Goal: Task Accomplishment & Management: Manage account settings

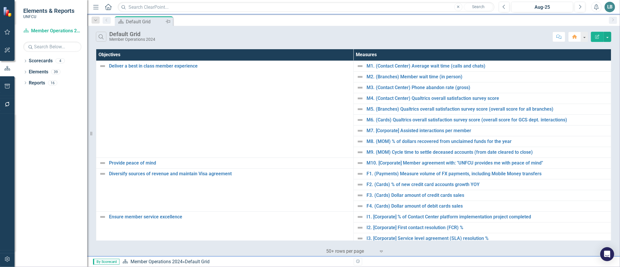
click at [168, 21] on icon "Pin" at bounding box center [168, 22] width 5 height 6
click at [26, 60] on icon "Dropdown" at bounding box center [25, 61] width 4 height 3
click at [47, 71] on link "2025 UNFCU Corporate Scorecard" at bounding box center [59, 72] width 55 height 7
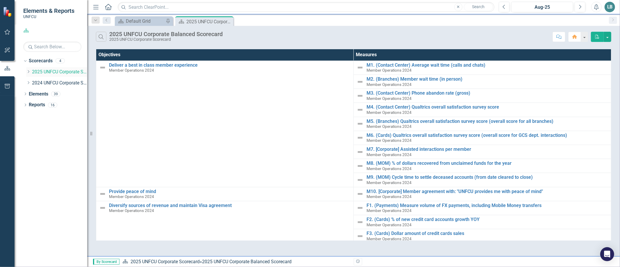
click at [28, 71] on icon "Dropdown" at bounding box center [28, 71] width 4 height 3
click at [78, 79] on div "Global Channel & Operations 2025" at bounding box center [62, 83] width 49 height 10
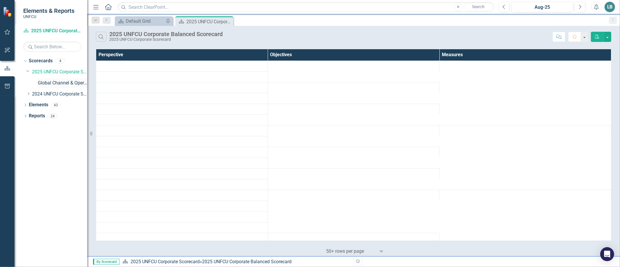
click at [77, 81] on link "Global Channel & Operations 2025" at bounding box center [62, 83] width 49 height 7
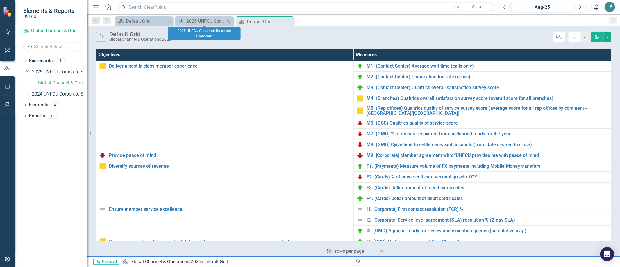
click at [230, 20] on icon "Close" at bounding box center [228, 21] width 6 height 5
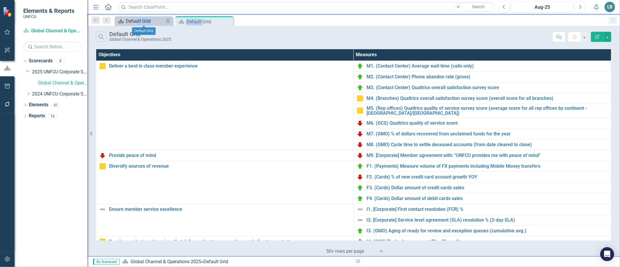
drag, startPoint x: 202, startPoint y: 19, endPoint x: 137, endPoint y: 20, distance: 65.4
click at [137, 20] on div "Scorecard Default Grid Pin Scorecard Default Grid Pin Close" at bounding box center [360, 20] width 493 height 9
click at [220, 23] on icon "Pin" at bounding box center [221, 22] width 5 height 6
click at [228, 21] on icon "Pin" at bounding box center [228, 22] width 5 height 6
click at [167, 22] on icon "Pin" at bounding box center [167, 22] width 5 height 6
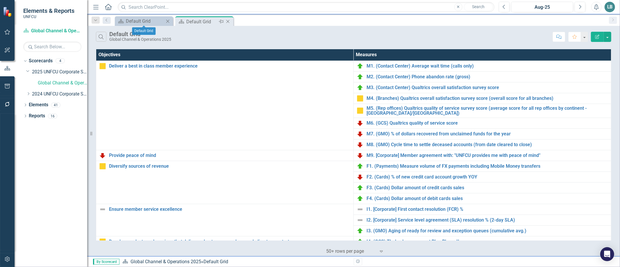
click at [167, 22] on icon "Close" at bounding box center [168, 21] width 6 height 5
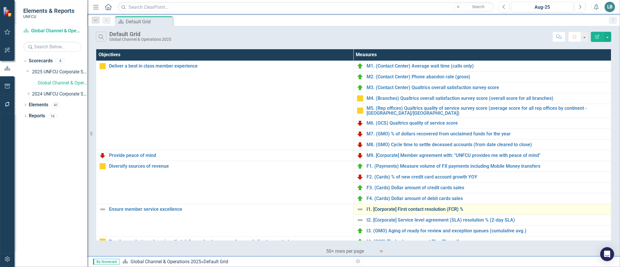
click at [394, 211] on link "I1. [Corporate] First contact resolution (FCR) %" at bounding box center [488, 208] width 242 height 5
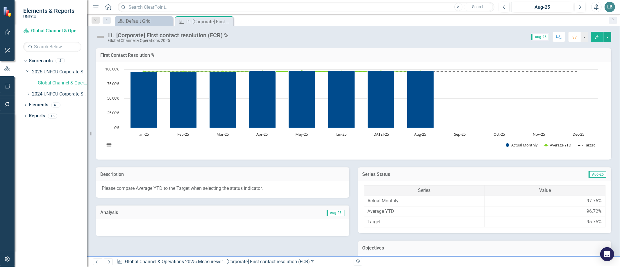
scroll to position [236, 0]
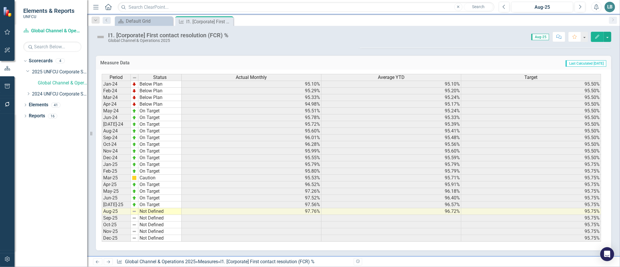
click at [159, 209] on td "Not Defined" at bounding box center [159, 211] width 43 height 7
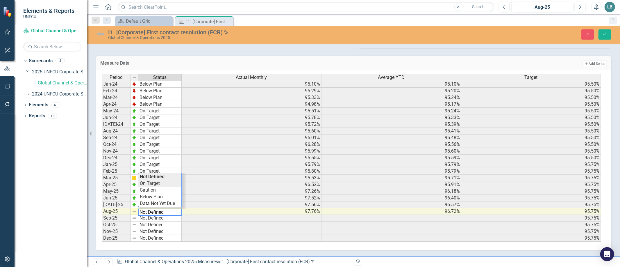
type textarea "On Target"
click at [152, 179] on div "Period Status Actual Monthly Average YTD Target Jan-24 Below Plan 95.10% 95.10%…" at bounding box center [352, 158] width 500 height 168
click at [604, 36] on icon "Save" at bounding box center [605, 34] width 5 height 4
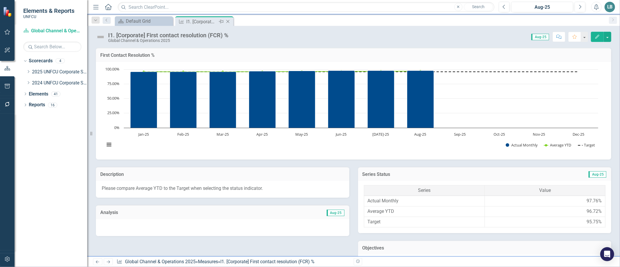
click at [228, 22] on icon "Close" at bounding box center [228, 21] width 6 height 5
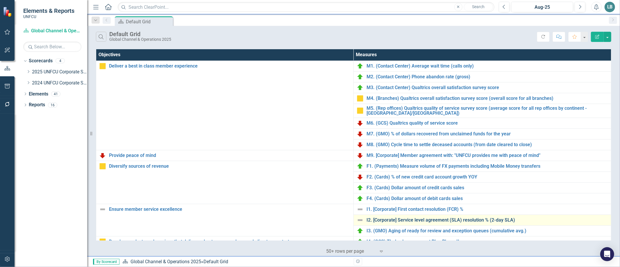
click at [373, 220] on link "I2. [Corporate] Service level agreement (SLA) resolution % (2-day SLA)" at bounding box center [488, 219] width 242 height 5
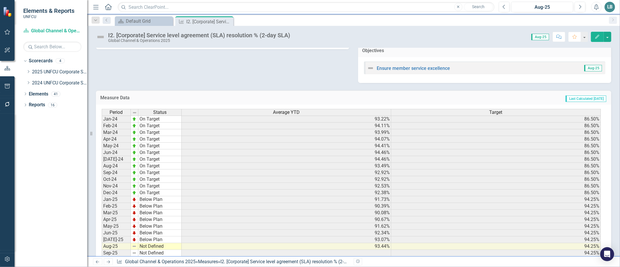
scroll to position [1, 0]
click at [163, 247] on td "Not Defined" at bounding box center [159, 246] width 43 height 7
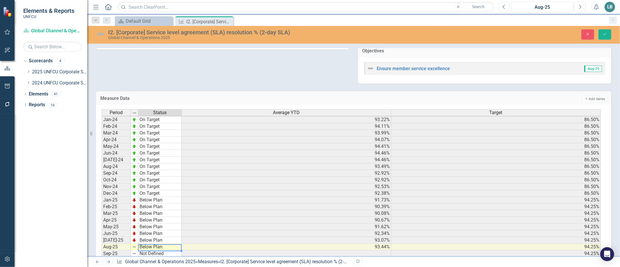
click at [146, 231] on div "Period Status Average YTD Target Jan-24 On Target 93.22% 86.50% Feb-24 On Targe…" at bounding box center [352, 193] width 500 height 168
click at [606, 38] on button "Save" at bounding box center [605, 34] width 13 height 10
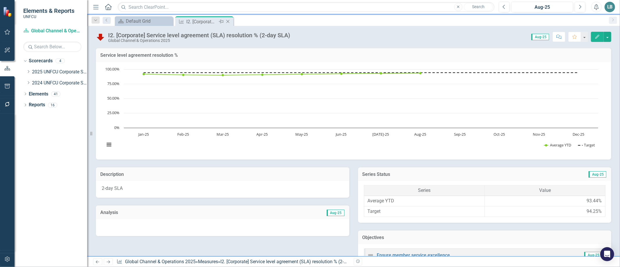
click at [229, 21] on icon "Close" at bounding box center [228, 21] width 6 height 5
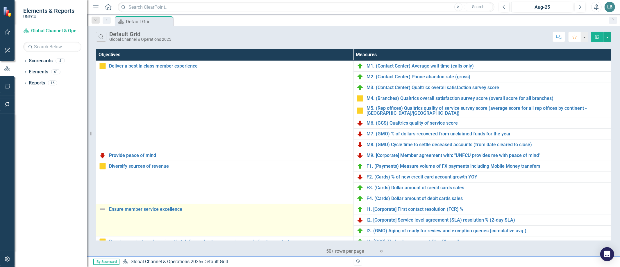
click at [103, 211] on img at bounding box center [102, 209] width 7 height 7
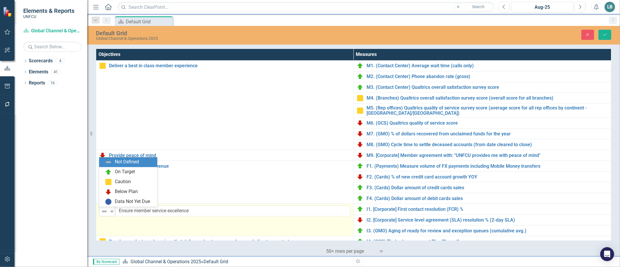
click at [110, 211] on icon "Expand" at bounding box center [112, 211] width 6 height 5
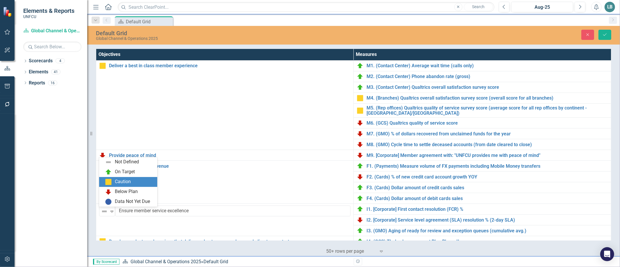
click at [112, 183] on div "Caution" at bounding box center [129, 181] width 49 height 7
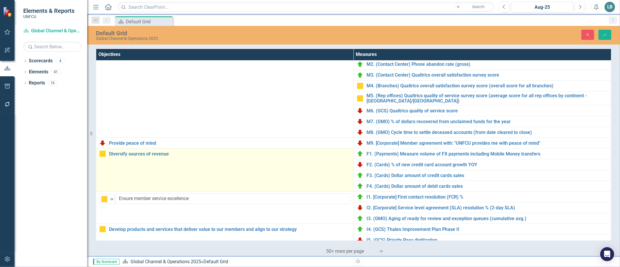
scroll to position [18, 0]
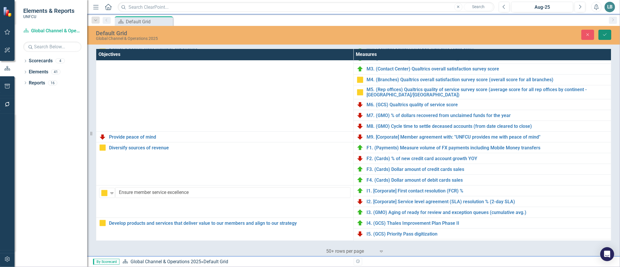
click at [606, 36] on button "Save" at bounding box center [605, 35] width 13 height 10
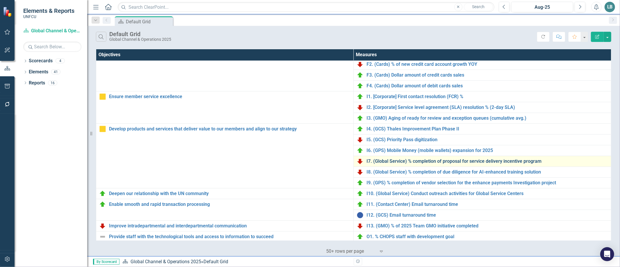
scroll to position [147, 0]
